Goal: Obtain resource: Obtain resource

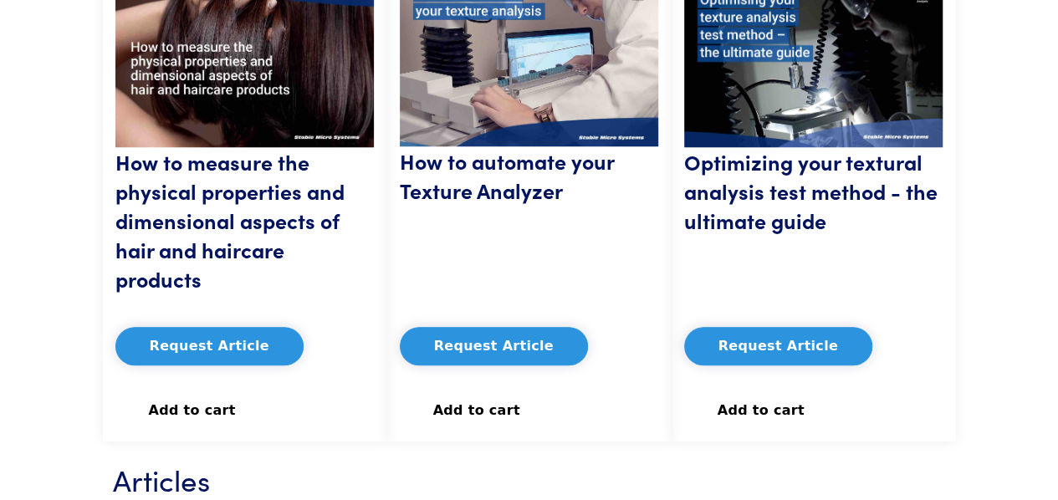
scroll to position [753, 0]
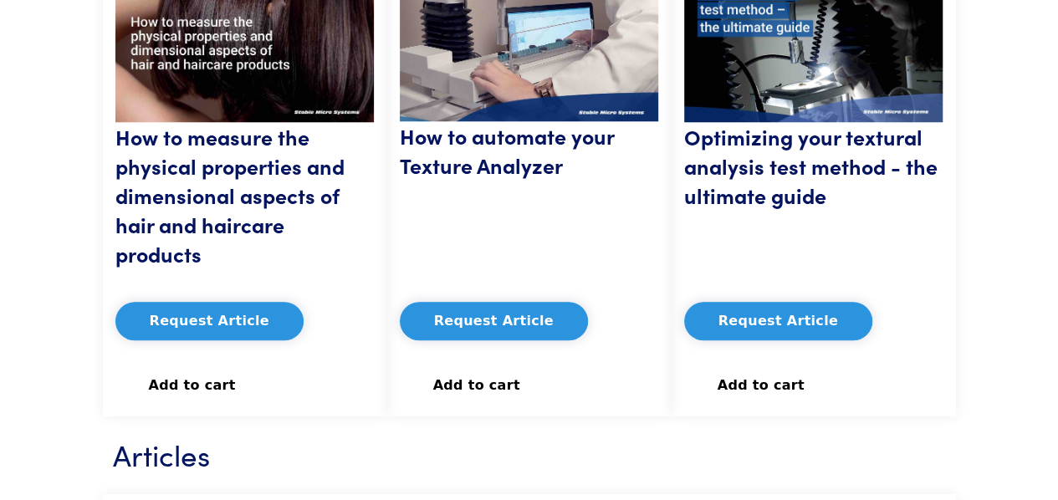
drag, startPoint x: 498, startPoint y: 324, endPoint x: 592, endPoint y: 295, distance: 98.7
click at [592, 295] on div "Request Article Add to cart Remove from cart" at bounding box center [529, 339] width 259 height 129
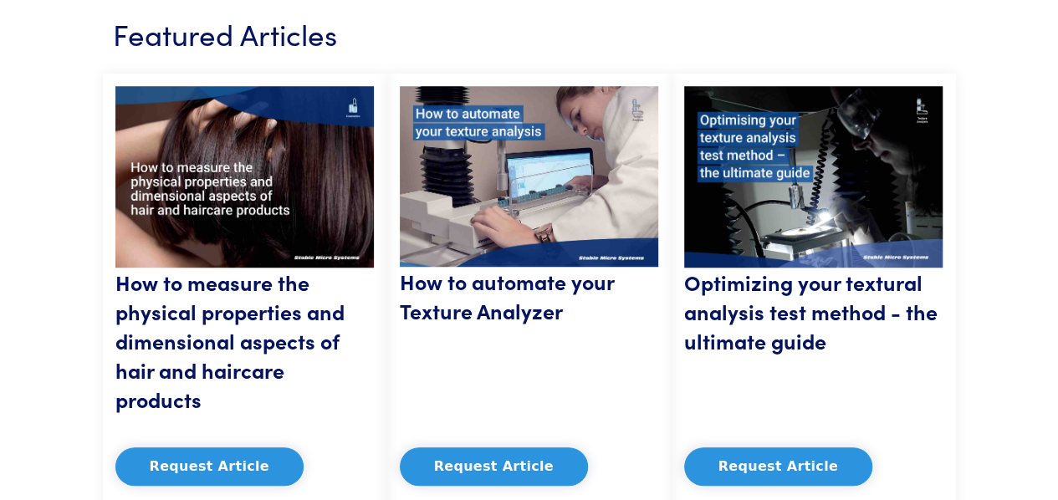
scroll to position [586, 0]
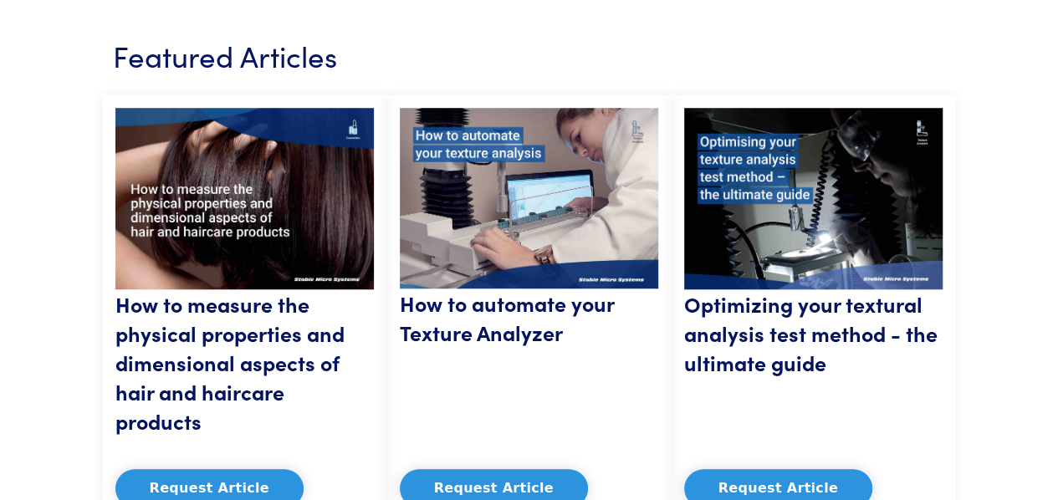
scroll to position [586, 0]
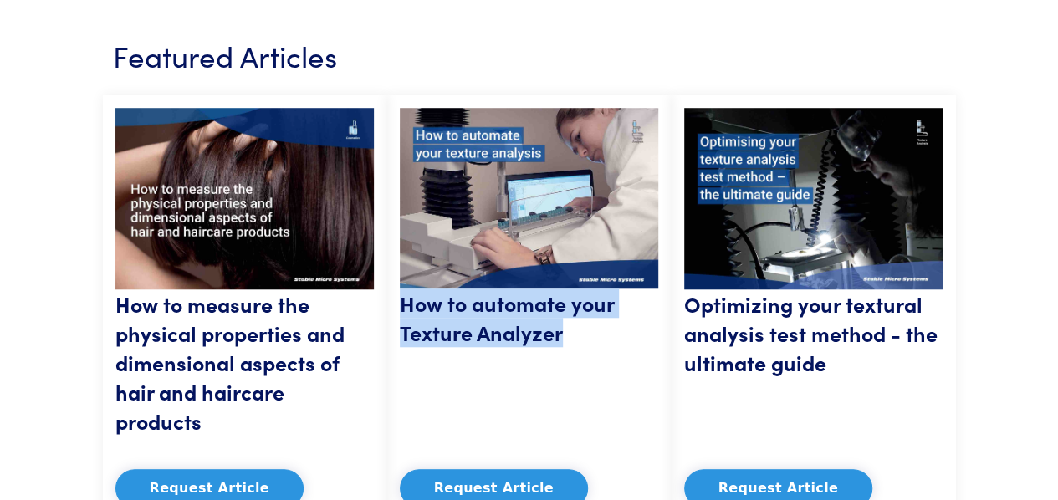
drag, startPoint x: 402, startPoint y: 302, endPoint x: 583, endPoint y: 334, distance: 183.5
click at [583, 334] on h5 "How to automate your Texture Analyzer" at bounding box center [529, 318] width 259 height 59
copy h5 "How to automate your Texture Analyzer"
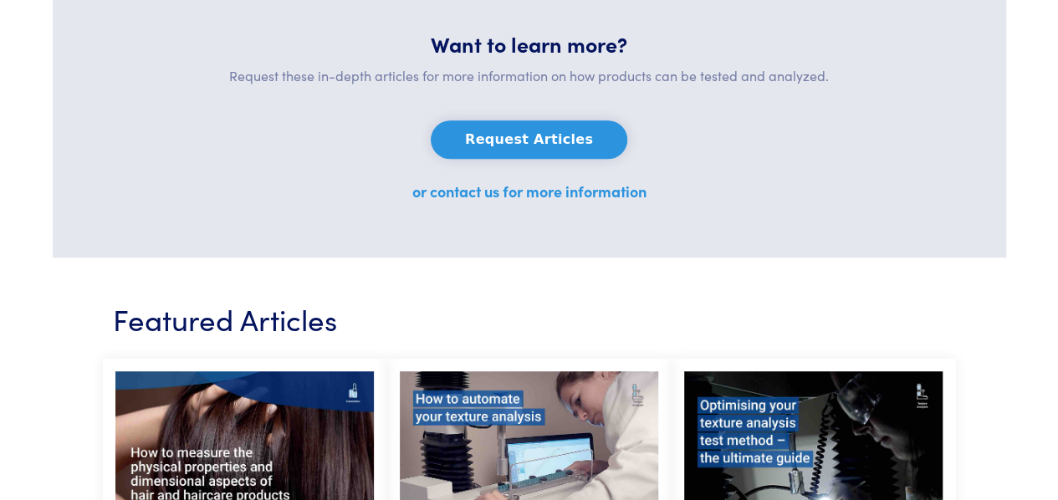
scroll to position [529, 0]
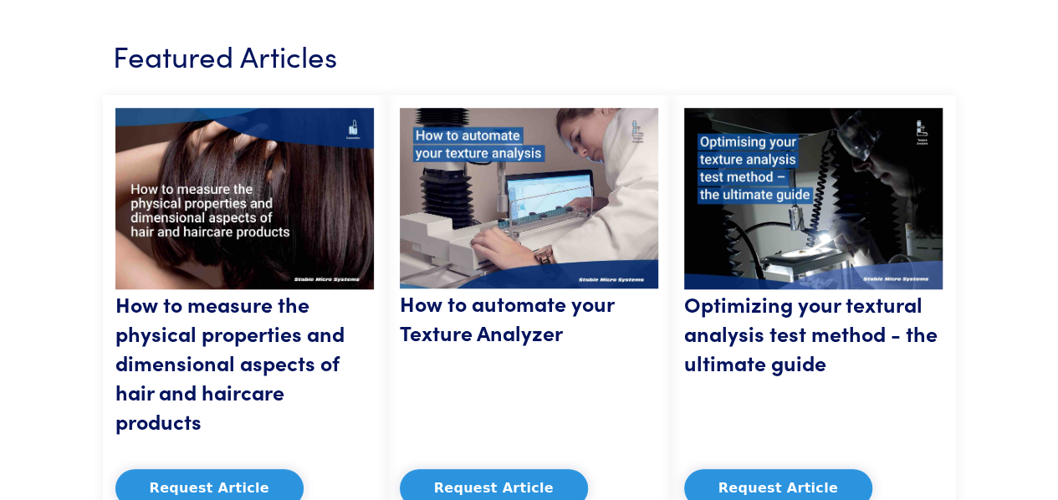
scroll to position [612, 0]
